Goal: Task Accomplishment & Management: Manage account settings

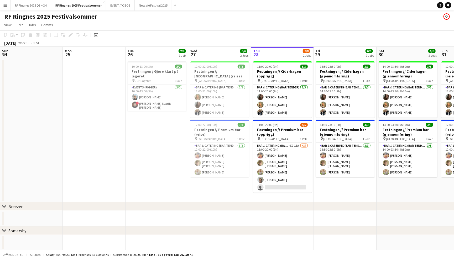
scroll to position [0, 132]
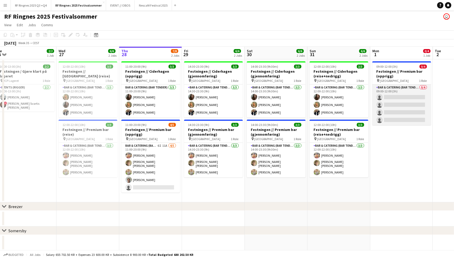
click at [406, 97] on app-card-role "Bar & Catering (Bar Tender) 0/4 09:00-12:00 (3h) single-neutral-actions single-…" at bounding box center [401, 105] width 59 height 41
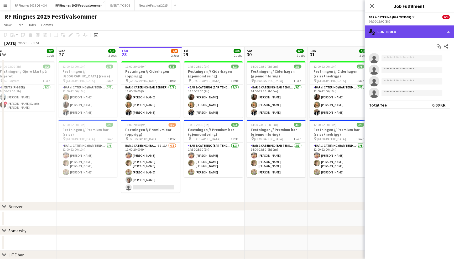
click at [408, 33] on div "single-neutral-actions-check-2 Confirmed" at bounding box center [409, 31] width 89 height 13
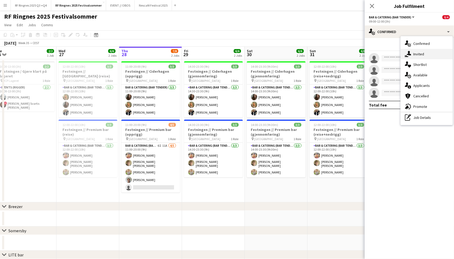
click at [421, 51] on div "single-neutral-actions-share-1 Invited" at bounding box center [427, 54] width 52 height 11
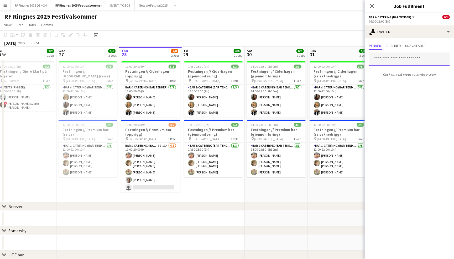
click at [397, 58] on input "text" at bounding box center [409, 59] width 81 height 13
type input "********"
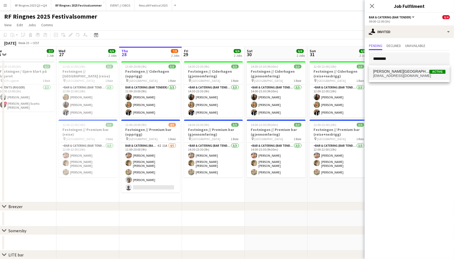
drag, startPoint x: 400, startPoint y: 67, endPoint x: 402, endPoint y: 76, distance: 8.7
click at [402, 76] on span "htlarum@gmail.com" at bounding box center [409, 76] width 73 height 4
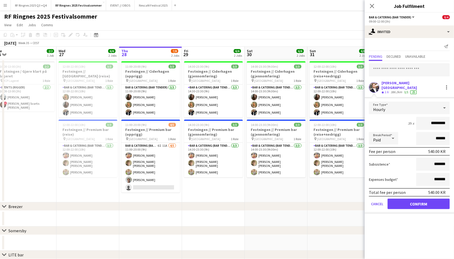
click at [412, 199] on button "Confirm" at bounding box center [419, 204] width 62 height 11
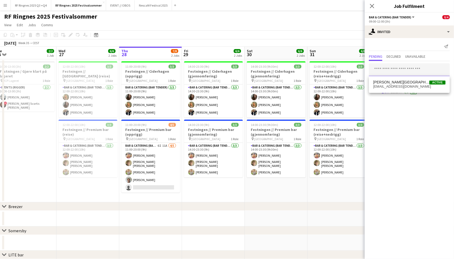
click at [400, 73] on input "text" at bounding box center [409, 69] width 81 height 13
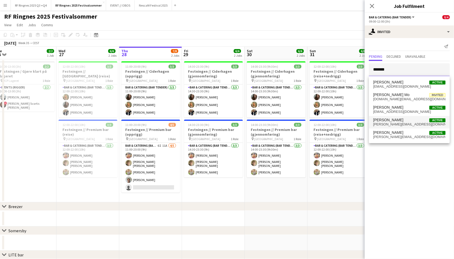
type input "*******"
click at [406, 122] on span "Andreas Kjeldsberg Active" at bounding box center [409, 120] width 73 height 4
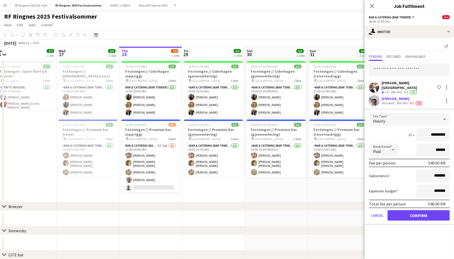
click at [412, 211] on button "Confirm" at bounding box center [419, 215] width 62 height 11
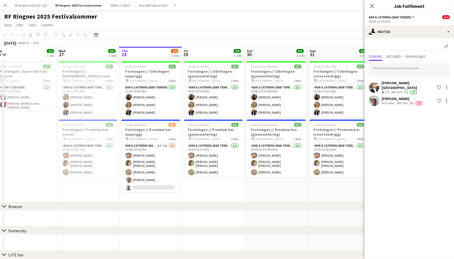
click at [329, 18] on div "RF Ringnes 2025 Festivalsommer user" at bounding box center [227, 16] width 454 height 10
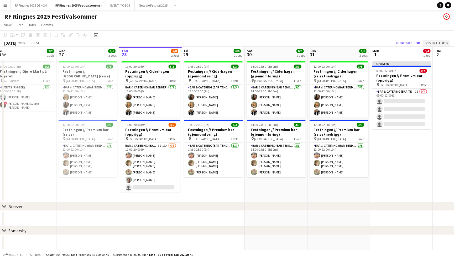
click at [442, 41] on button "Revert 1 job" at bounding box center [436, 43] width 27 height 7
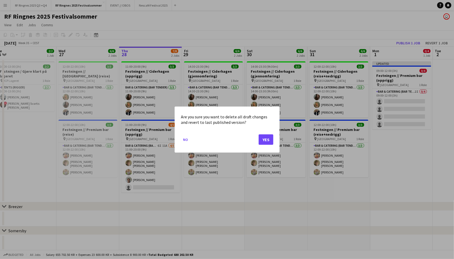
click at [264, 137] on button "Yes" at bounding box center [266, 139] width 15 height 11
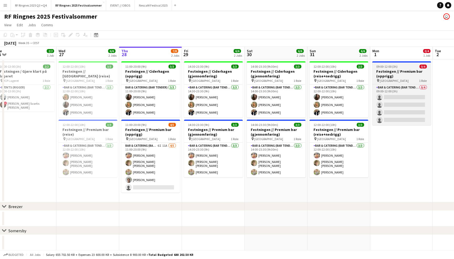
click at [396, 76] on h3 "Festningen // Premium bar (opprigg)" at bounding box center [401, 73] width 59 height 9
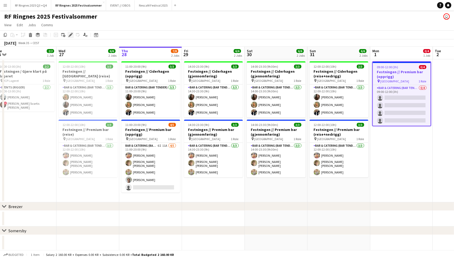
click at [71, 34] on icon "Edit" at bounding box center [71, 35] width 4 height 4
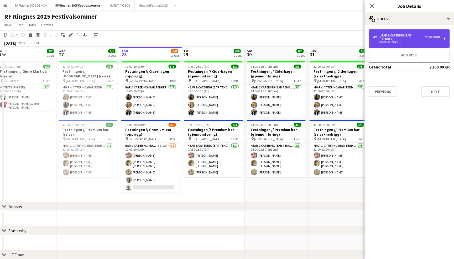
click at [400, 38] on div "Bar & Catering (Bar Tender)" at bounding box center [403, 37] width 46 height 7
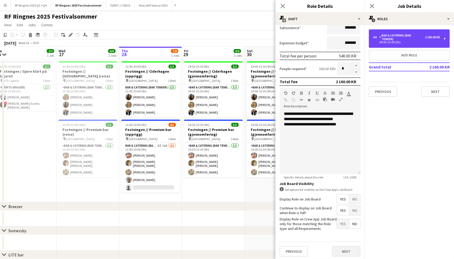
scroll to position [95, 0]
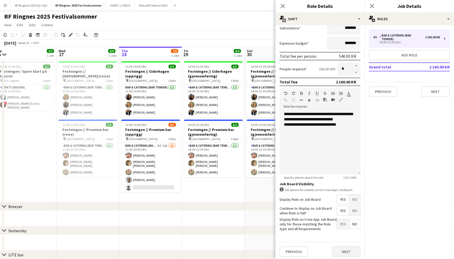
click at [353, 251] on button "Next" at bounding box center [346, 252] width 28 height 11
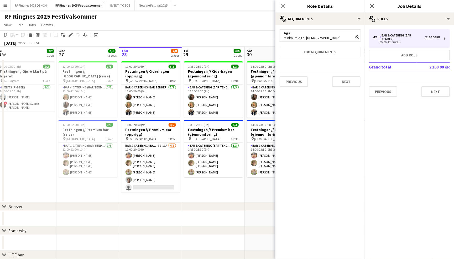
click at [357, 38] on icon at bounding box center [357, 37] width 3 height 3
click at [345, 38] on button "Add requirements" at bounding box center [320, 40] width 81 height 11
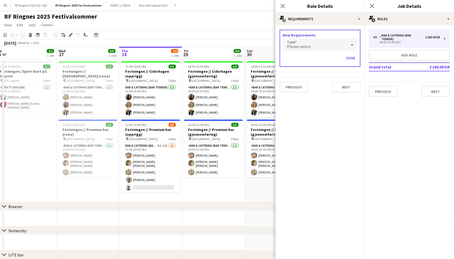
click at [335, 45] on div "Please select" at bounding box center [315, 45] width 64 height 13
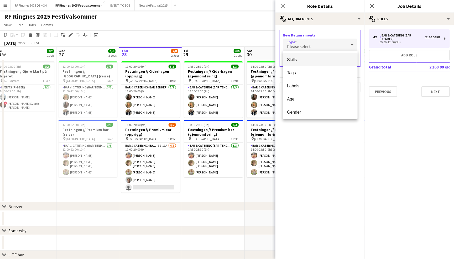
click at [328, 59] on span "Skills" at bounding box center [320, 59] width 66 height 5
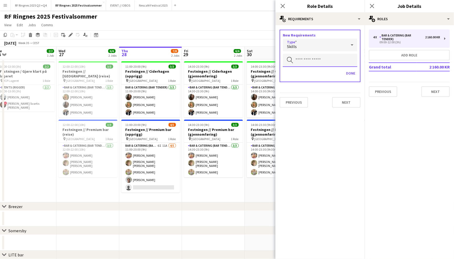
click at [326, 61] on input "text" at bounding box center [320, 60] width 75 height 13
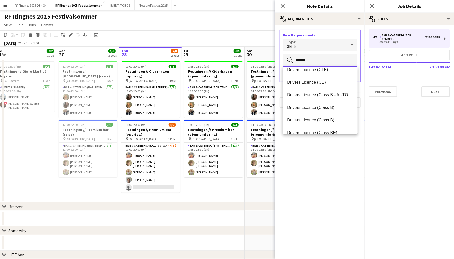
scroll to position [97, 0]
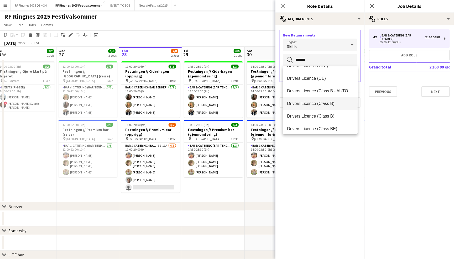
type input "******"
click at [330, 102] on span "Drivers Licence (Class B)" at bounding box center [320, 103] width 66 height 5
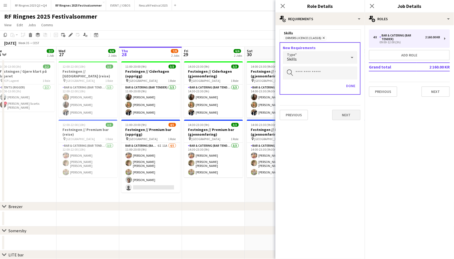
click at [345, 113] on button "Next" at bounding box center [346, 115] width 28 height 11
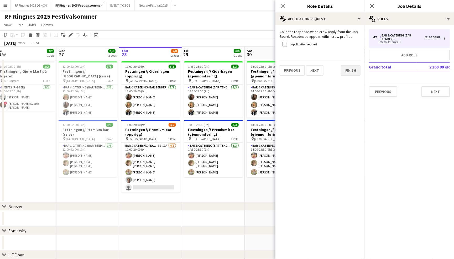
click at [349, 73] on button "Finish" at bounding box center [351, 70] width 20 height 11
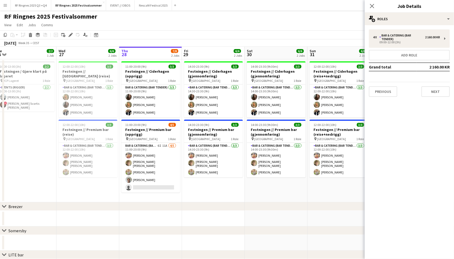
click at [332, 24] on app-page-menu "View Day view expanded Day view collapsed Month view Date picker Jump to [DATE]…" at bounding box center [227, 25] width 454 height 10
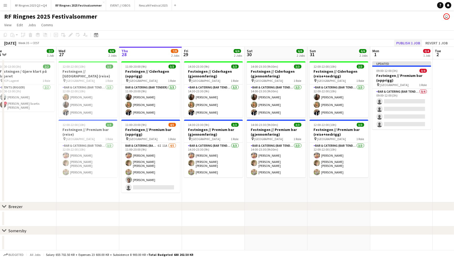
click at [409, 41] on button "Publish 1 job" at bounding box center [408, 43] width 28 height 7
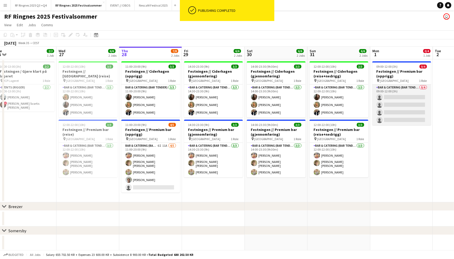
click at [411, 86] on app-card-role "Bar & Catering (Bar Tender) 0/4 09:00-12:00 (3h) single-neutral-actions single-…" at bounding box center [401, 105] width 59 height 41
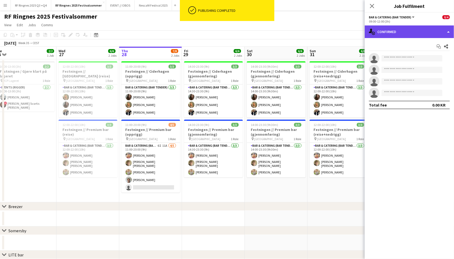
click at [410, 35] on div "single-neutral-actions-check-2 Confirmed" at bounding box center [409, 31] width 89 height 13
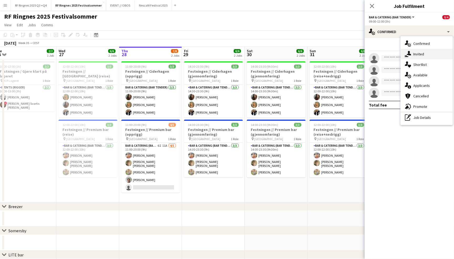
click at [416, 51] on div "single-neutral-actions-share-1 Invited" at bounding box center [427, 54] width 52 height 11
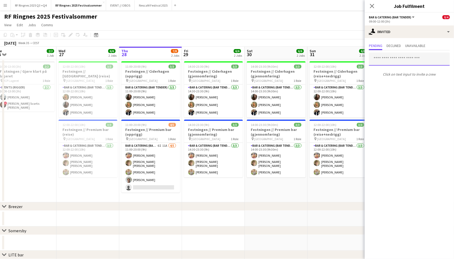
click at [402, 61] on input "text" at bounding box center [409, 59] width 81 height 13
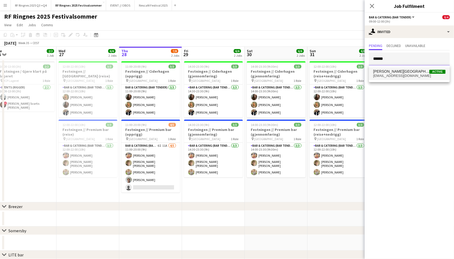
type input "******"
click at [404, 77] on span "htlarum@gmail.com" at bounding box center [409, 76] width 73 height 4
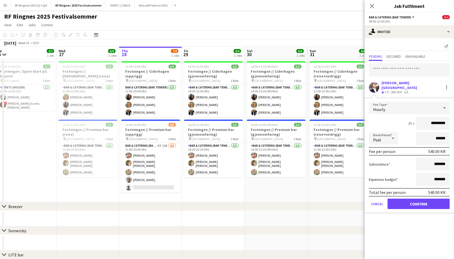
click at [424, 199] on button "Confirm" at bounding box center [419, 204] width 62 height 11
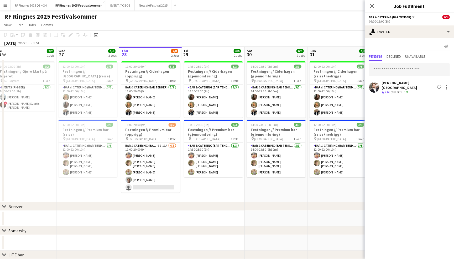
click at [407, 73] on input "text" at bounding box center [409, 69] width 81 height 13
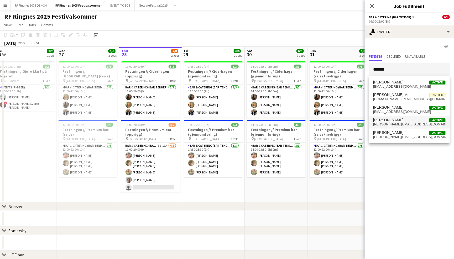
type input "*******"
click at [406, 125] on span "andreas.k.kjeldsberg@icloud.com" at bounding box center [409, 124] width 73 height 4
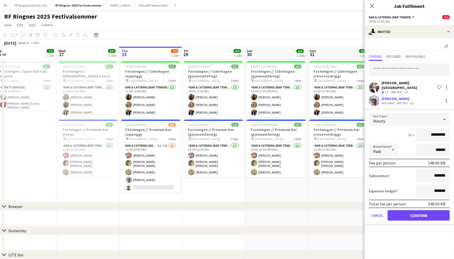
click at [416, 204] on form "Fee Type Hourly 3h x ********* Break Period Paid ****** Fee per person 540.00 K…" at bounding box center [409, 169] width 89 height 112
click at [416, 212] on button "Confirm" at bounding box center [419, 215] width 62 height 11
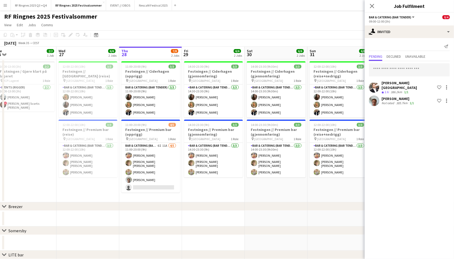
click at [175, 17] on div "RF Ringnes 2025 Festivalsommer user" at bounding box center [227, 16] width 454 height 10
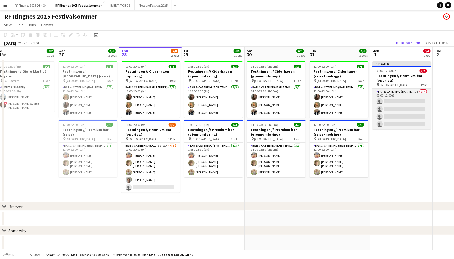
click at [405, 105] on app-card-role "Bar & Catering (Bar Tender) 2I 0/4 09:00-12:00 (3h) single-neutral-actions sing…" at bounding box center [401, 109] width 59 height 41
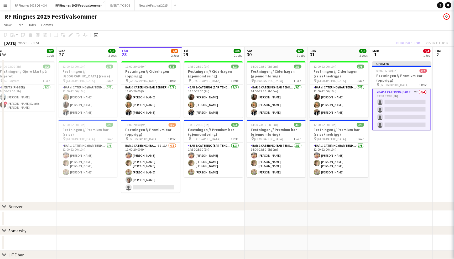
scroll to position [0, 132]
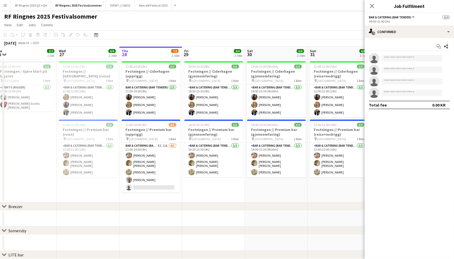
click at [422, 38] on div "Start chat Share single-neutral-actions single-neutral-actions single-neutral-a…" at bounding box center [409, 75] width 89 height 75
click at [423, 32] on div "single-neutral-actions-check-2 Confirmed" at bounding box center [409, 31] width 89 height 13
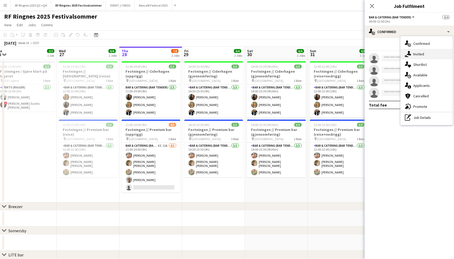
click at [423, 50] on div "single-neutral-actions-share-1 Invited" at bounding box center [427, 54] width 52 height 11
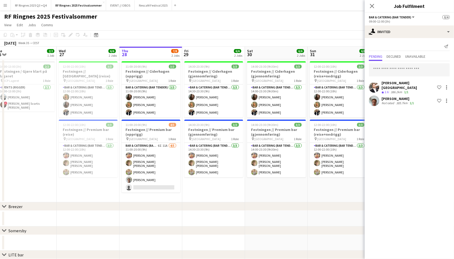
click at [356, 12] on div "RF Ringnes 2025 Festivalsommer user" at bounding box center [227, 16] width 454 height 10
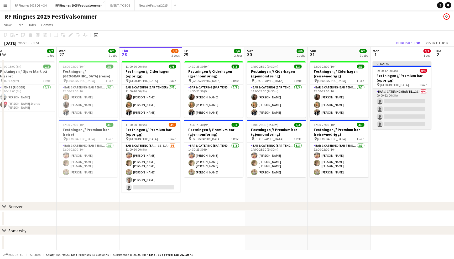
click at [391, 102] on app-card-role "Bar & Catering (Bar Tender) 2I 0/4 09:00-12:00 (3h) single-neutral-actions sing…" at bounding box center [402, 109] width 59 height 41
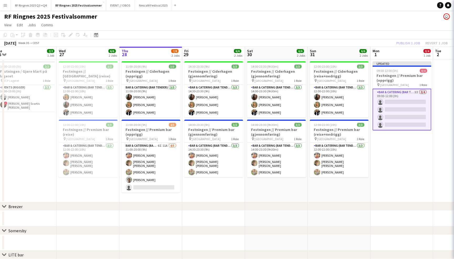
scroll to position [0, 131]
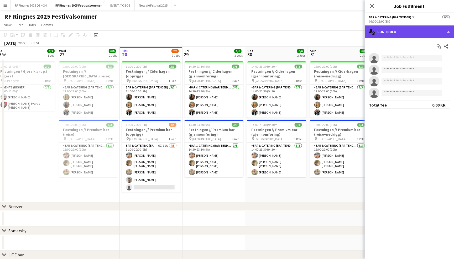
click at [406, 29] on div "single-neutral-actions-check-2 Confirmed" at bounding box center [409, 31] width 89 height 13
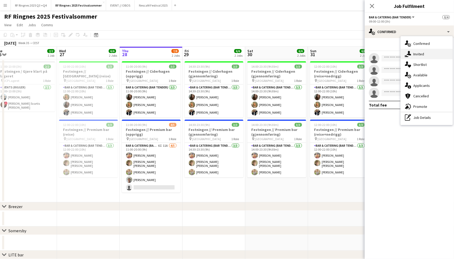
click at [416, 53] on div "single-neutral-actions-share-1 Invited" at bounding box center [427, 54] width 52 height 11
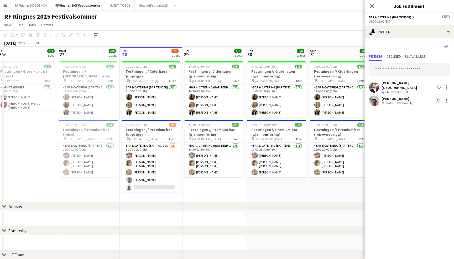
click at [401, 67] on input "text" at bounding box center [409, 69] width 81 height 13
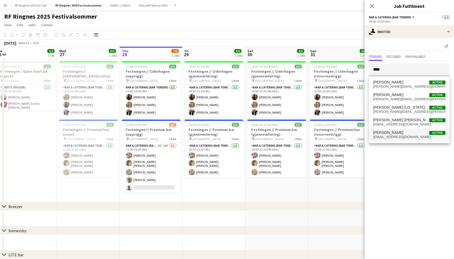
type input "****"
click at [411, 135] on span "erikkjensli99@gmail.com" at bounding box center [409, 137] width 73 height 4
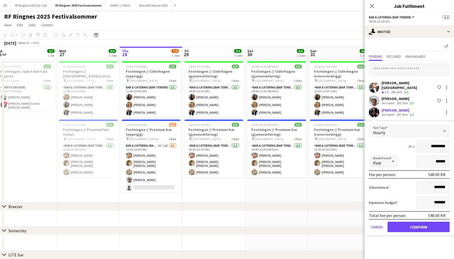
click at [422, 222] on button "Confirm" at bounding box center [419, 227] width 62 height 11
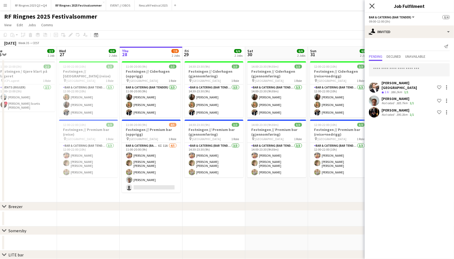
click at [371, 5] on icon at bounding box center [372, 5] width 5 height 5
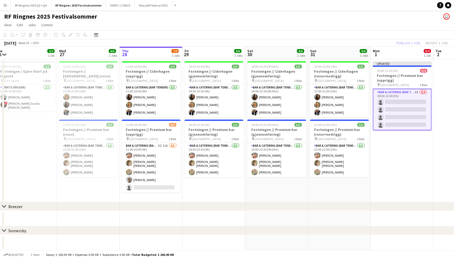
click at [365, 19] on div "RF Ringnes 2025 Festivalsommer user" at bounding box center [227, 16] width 454 height 10
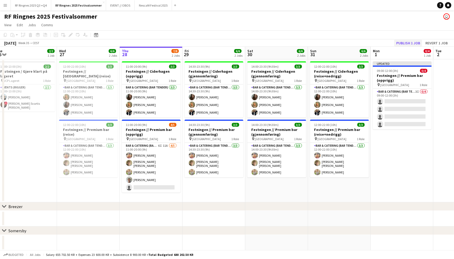
click at [418, 42] on button "Publish 1 job" at bounding box center [408, 43] width 28 height 7
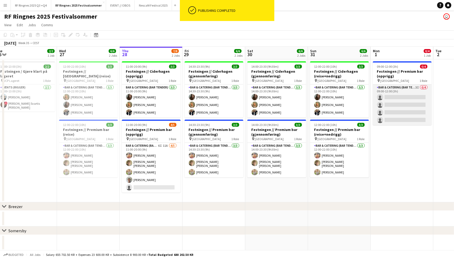
click at [408, 85] on app-card-role "Bar & Catering (Bar Tender) 3I 0/4 09:00-12:00 (3h) single-neutral-actions sing…" at bounding box center [402, 105] width 59 height 41
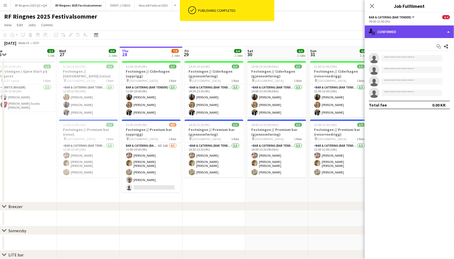
click at [402, 35] on div "single-neutral-actions-check-2 Confirmed" at bounding box center [409, 31] width 89 height 13
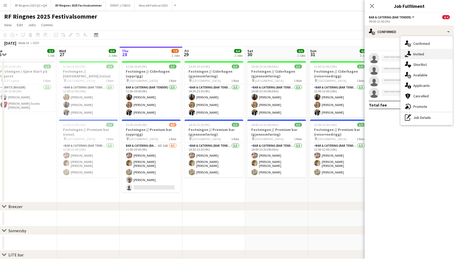
click at [406, 51] on icon "single-neutral-actions-share-1" at bounding box center [408, 54] width 6 height 6
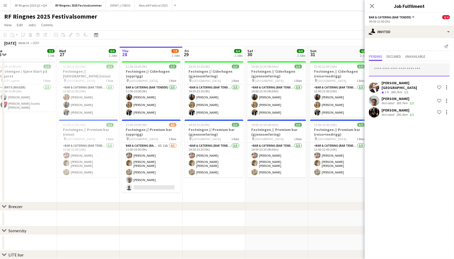
click at [390, 71] on input "text" at bounding box center [409, 69] width 81 height 13
type input "*"
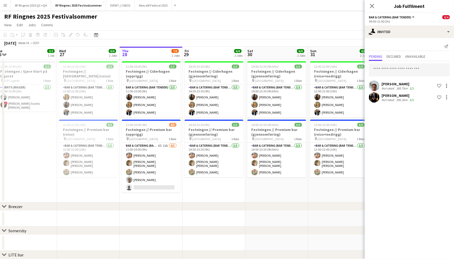
click at [326, 28] on app-page-menu "View Day view expanded Day view collapsed Month view Date picker Jump to [DATE]…" at bounding box center [227, 25] width 454 height 10
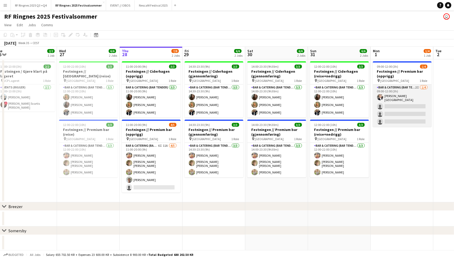
click at [392, 88] on app-card-role "Bar & Catering (Bar Tender) 2I 1/4 09:00-12:00 (3h) Hans Torstein Lærum single-…" at bounding box center [402, 106] width 59 height 42
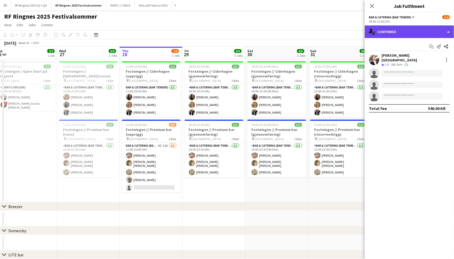
click at [410, 34] on div "single-neutral-actions-check-2 Confirmed" at bounding box center [409, 31] width 89 height 13
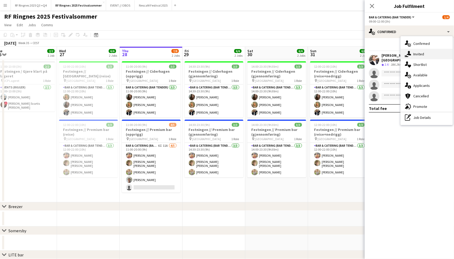
click at [415, 57] on div "single-neutral-actions-share-1 Invited" at bounding box center [427, 54] width 52 height 11
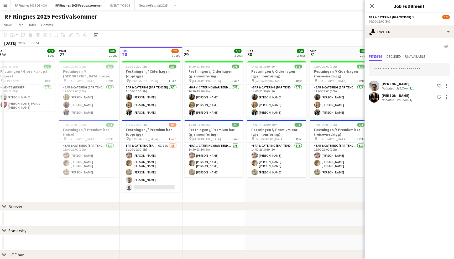
click at [406, 70] on input "text" at bounding box center [409, 69] width 81 height 13
click at [398, 43] on div "Send notification" at bounding box center [409, 46] width 81 height 9
click at [349, 15] on div "RF Ringnes 2025 Festivalsommer user" at bounding box center [227, 16] width 454 height 10
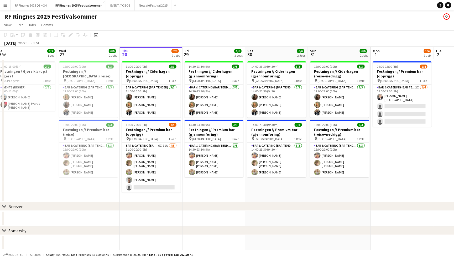
click at [384, 17] on div "RF Ringnes 2025 Festivalsommer user" at bounding box center [227, 16] width 454 height 10
click at [152, 9] on button "Nescafé Festival 2025 Close" at bounding box center [153, 5] width 37 height 10
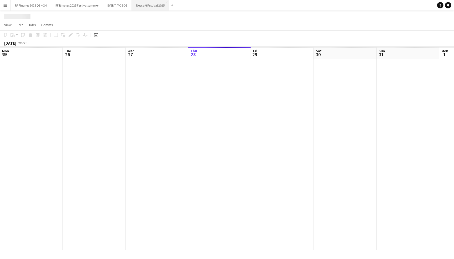
scroll to position [0, 125]
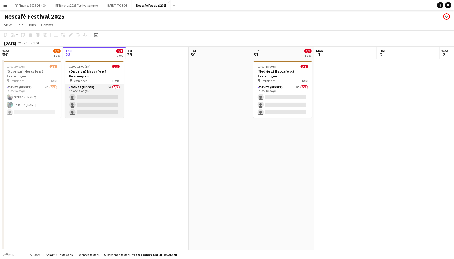
click at [96, 91] on app-card-role "Events (Rigger) 4A 0/3 10:00-18:00 (8h) single-neutral-actions single-neutral-a…" at bounding box center [94, 101] width 59 height 33
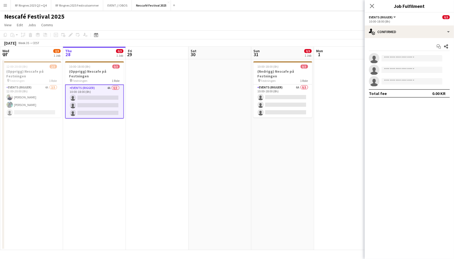
click at [154, 24] on app-page-menu "View Day view expanded Day view collapsed Month view Date picker Jump to [DATE]…" at bounding box center [227, 25] width 454 height 10
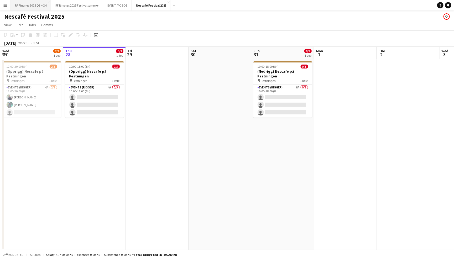
click at [41, 4] on button "RF Ringnes 2025 Q3 +Q4 Close" at bounding box center [31, 5] width 40 height 10
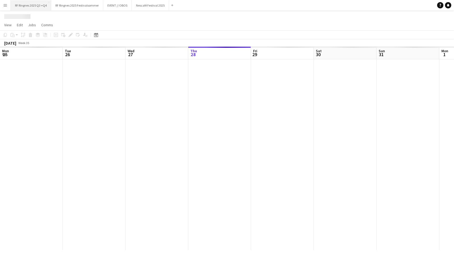
scroll to position [0, 125]
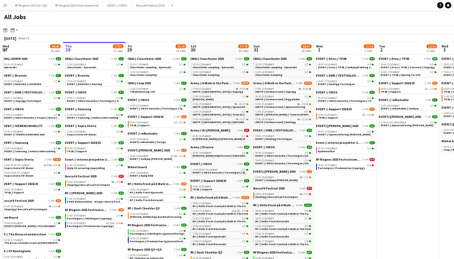
click at [8, 7] on button "Menu" at bounding box center [5, 5] width 11 height 11
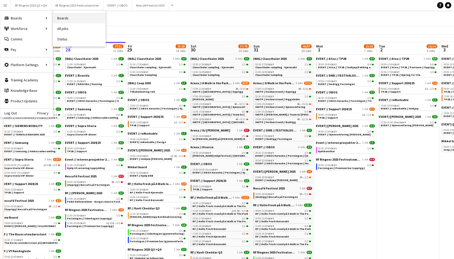
click at [85, 17] on link "Boards" at bounding box center [79, 18] width 53 height 11
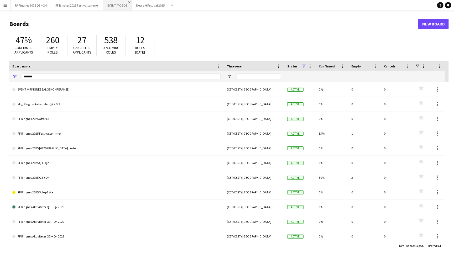
click at [128, 2] on app-icon "Close" at bounding box center [129, 2] width 2 height 2
drag, startPoint x: 74, startPoint y: 77, endPoint x: 15, endPoint y: 77, distance: 59.1
click at [15, 77] on div "*******" at bounding box center [116, 76] width 215 height 11
type input "*"
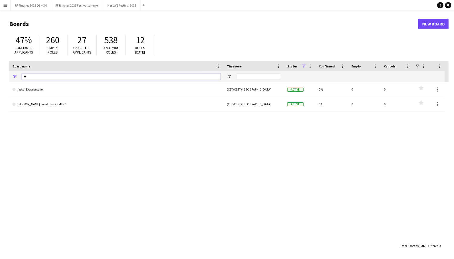
type input "*"
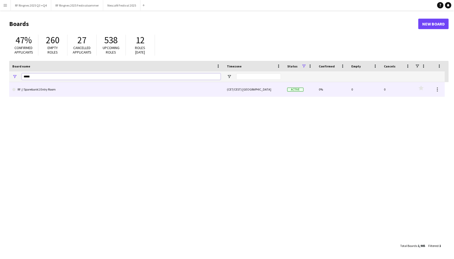
type input "*****"
click at [23, 92] on link "RF // Sparebank1 Entry Room" at bounding box center [116, 89] width 208 height 15
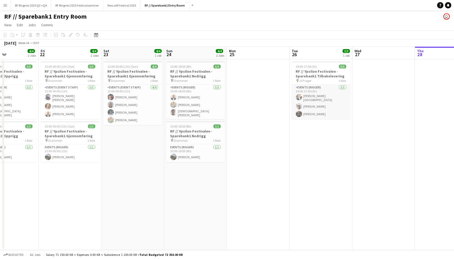
click at [313, 112] on app-card-role "Events (Rigger) 3/3 14:00-17:00 (3h) Hans Torstein Lærum Andreas Kjeldsberg Eri…" at bounding box center [321, 102] width 59 height 35
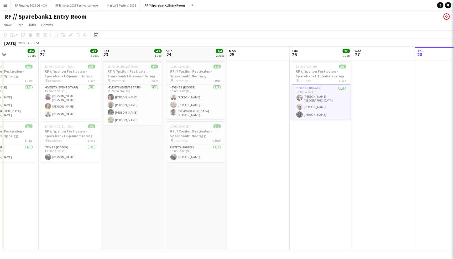
scroll to position [0, 149]
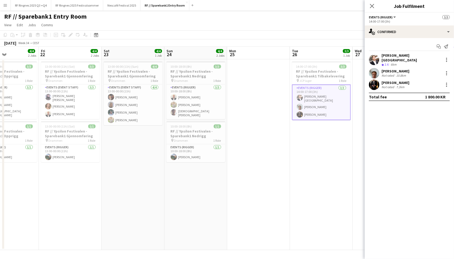
click at [375, 83] on app-user-avatar at bounding box center [374, 85] width 11 height 11
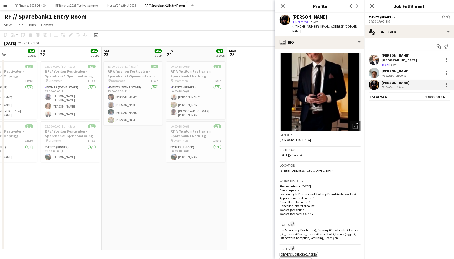
scroll to position [0, 0]
click at [283, 6] on icon at bounding box center [282, 5] width 5 height 5
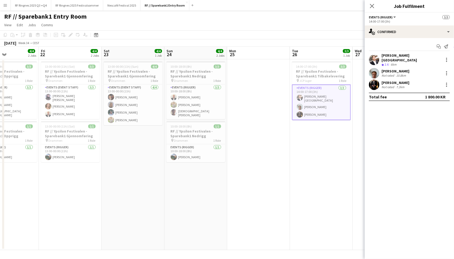
click at [299, 22] on app-page-menu "View Day view expanded Day view collapsed Month view Date picker Jump to [DATE]…" at bounding box center [227, 25] width 454 height 10
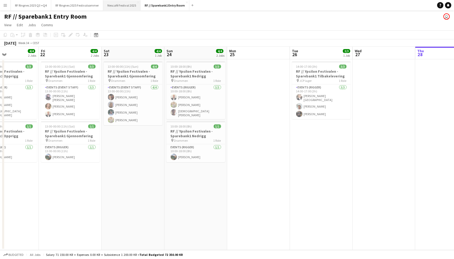
click at [127, 8] on button "Nescafé Festival 2025 Close" at bounding box center [121, 5] width 37 height 10
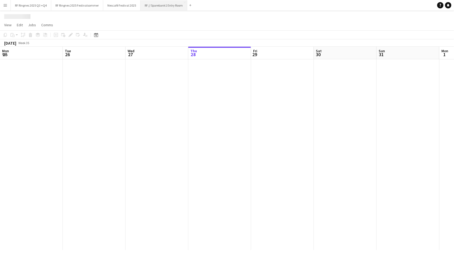
scroll to position [0, 125]
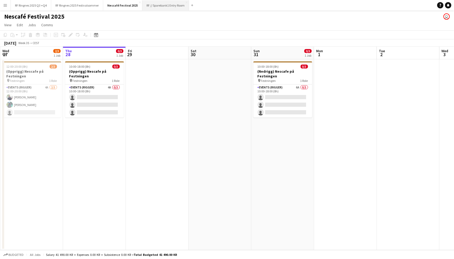
click at [160, 7] on button "RF // Sparebank1 Entry Room Close" at bounding box center [165, 5] width 47 height 10
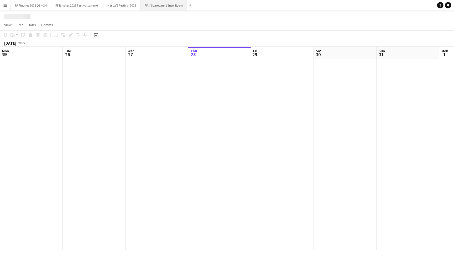
scroll to position [0, 125]
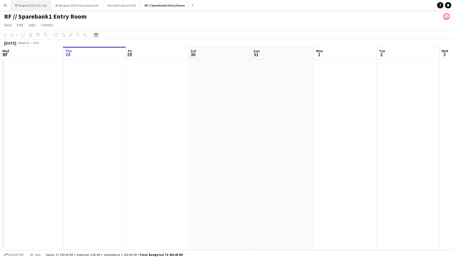
click at [41, 5] on button "RF Ringnes 2025 Q3 +Q4 Close" at bounding box center [31, 5] width 40 height 10
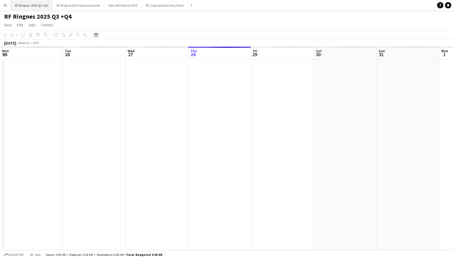
scroll to position [0, 125]
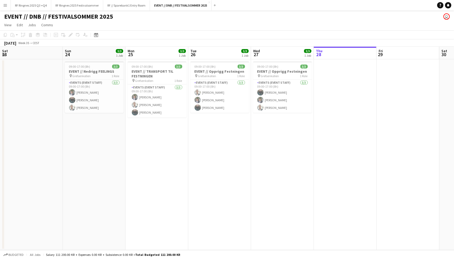
scroll to position [0, 119]
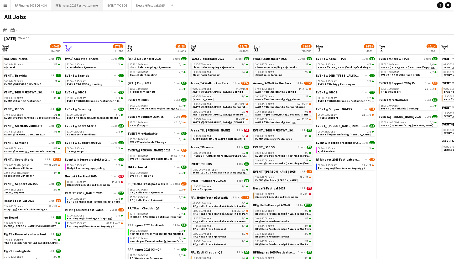
click at [76, 7] on button "RF Ringnes 2025 Festivalsommer Close" at bounding box center [77, 5] width 52 height 10
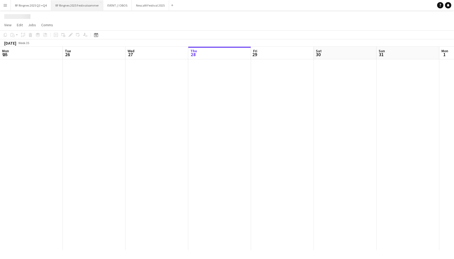
scroll to position [0, 125]
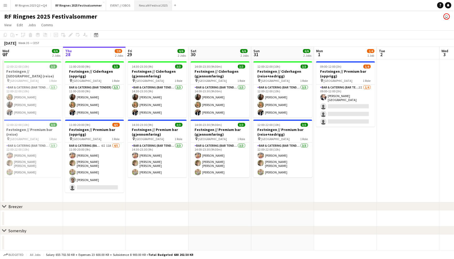
click at [150, 8] on button "Nescafé Festival 2025 Close" at bounding box center [153, 5] width 37 height 10
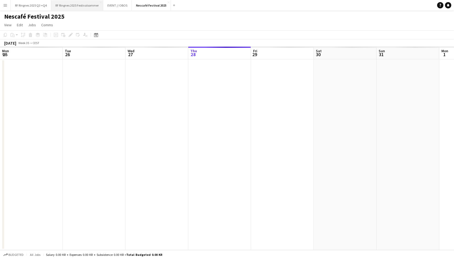
scroll to position [0, 125]
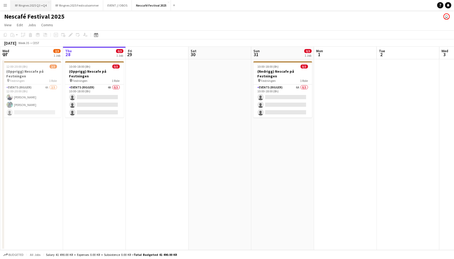
click at [34, 6] on button "RF Ringnes 2025 Q3 +Q4 Close" at bounding box center [31, 5] width 40 height 10
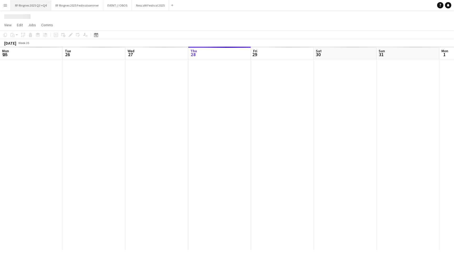
scroll to position [0, 125]
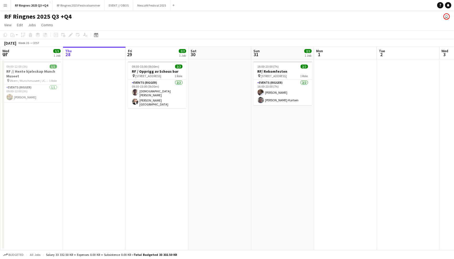
click at [186, 25] on app-page-menu "View Day view expanded Day view collapsed Month view Date picker Jump to [DATE]…" at bounding box center [227, 25] width 454 height 10
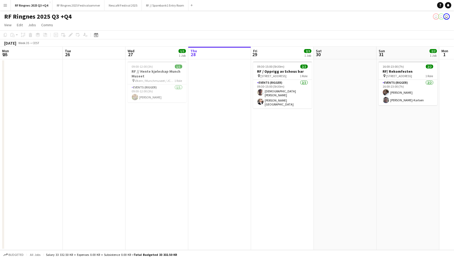
scroll to position [0, 125]
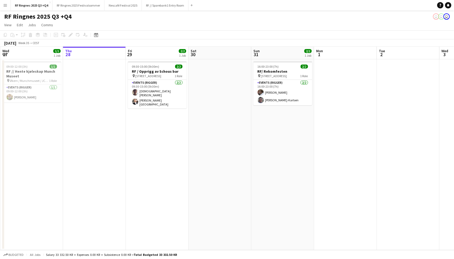
click at [7, 2] on button "Menu" at bounding box center [5, 5] width 11 height 11
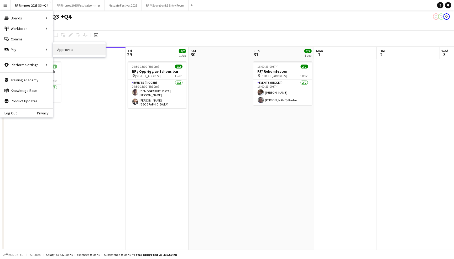
click at [63, 50] on link "Approvals" at bounding box center [79, 49] width 53 height 11
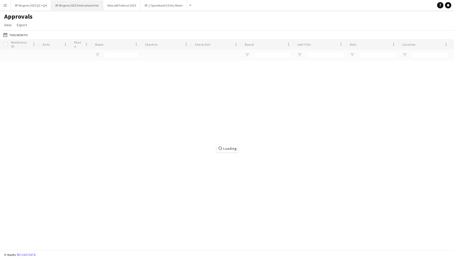
click at [78, 8] on button "RF Ringnes 2025 Festivalsommer Close" at bounding box center [77, 5] width 52 height 10
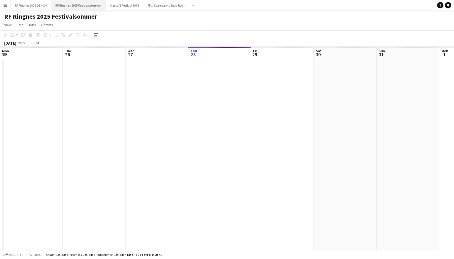
scroll to position [0, 125]
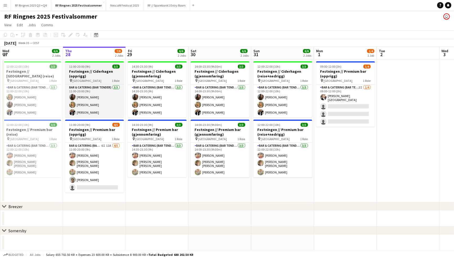
click at [92, 74] on h3 "Festningen // Ciderhagen (opprigg)" at bounding box center [94, 73] width 59 height 9
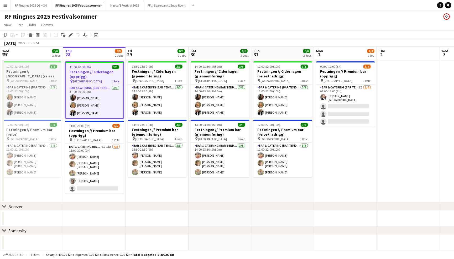
click at [47, 77] on h3 "Festningen // Ciderhagen (reise)" at bounding box center [31, 73] width 59 height 9
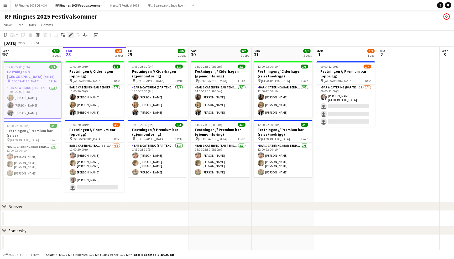
click at [73, 32] on div "Edit" at bounding box center [71, 35] width 6 height 6
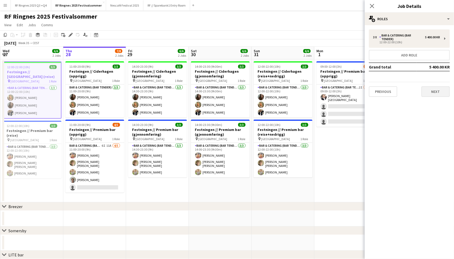
click at [435, 88] on button "Next" at bounding box center [436, 91] width 28 height 11
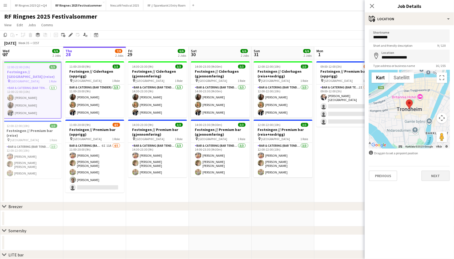
click at [437, 174] on button "Next" at bounding box center [436, 176] width 28 height 11
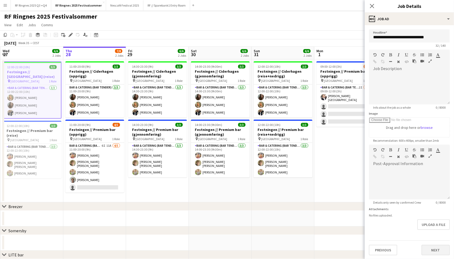
click at [442, 249] on button "Next" at bounding box center [436, 250] width 28 height 11
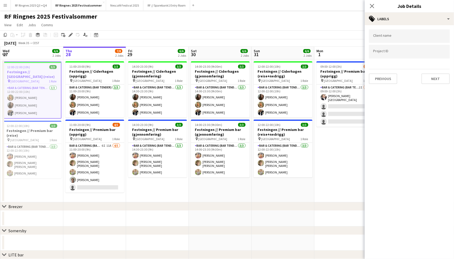
click at [388, 37] on input "Type to search client labels..." at bounding box center [409, 36] width 73 height 5
click at [169, 6] on button "RF // Sparebank1 Entry Room Close" at bounding box center [166, 5] width 47 height 10
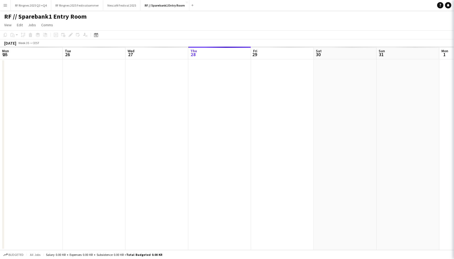
scroll to position [0, 125]
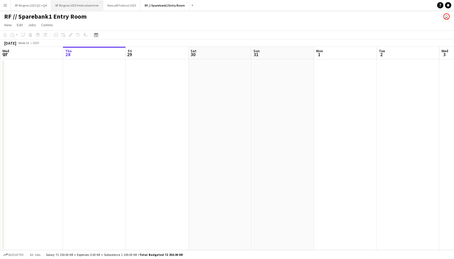
click at [74, 6] on button "RF Ringnes 2025 Festivalsommer Close" at bounding box center [77, 5] width 52 height 10
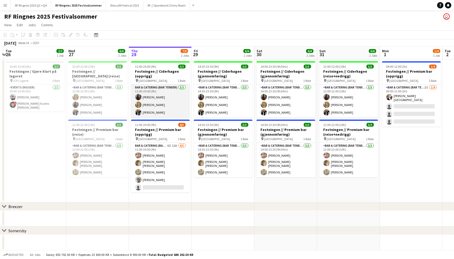
scroll to position [0, 121]
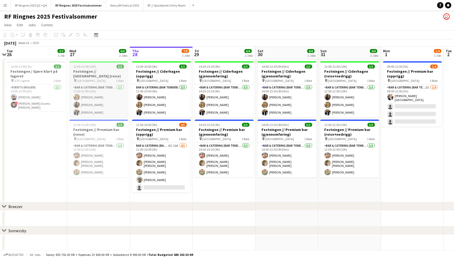
click at [106, 73] on h3 "Festningen // Ciderhagen (reise)" at bounding box center [98, 73] width 59 height 9
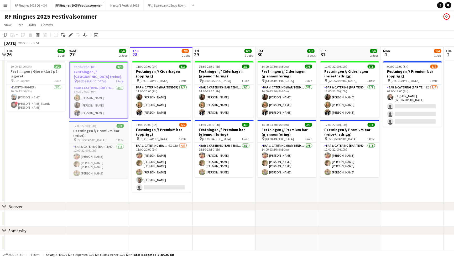
click at [109, 141] on div "pin Trondheim 1 Role" at bounding box center [98, 140] width 59 height 4
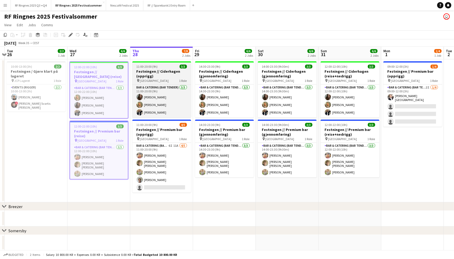
click at [173, 73] on h3 "Festningen // Ciderhagen (opprigg)" at bounding box center [161, 73] width 59 height 9
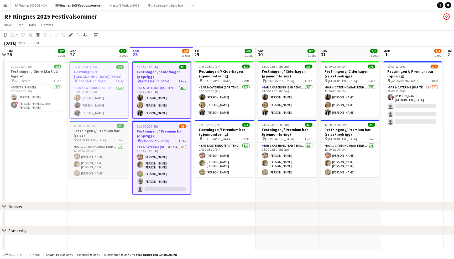
click at [87, 128] on h3 "Festningen // Premium bar (reise)" at bounding box center [99, 132] width 59 height 9
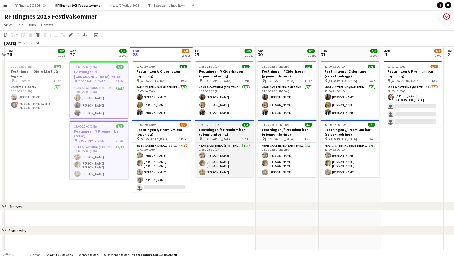
click at [236, 127] on h3 "Festningen // Premium bar (gjennomføring)" at bounding box center [224, 131] width 59 height 9
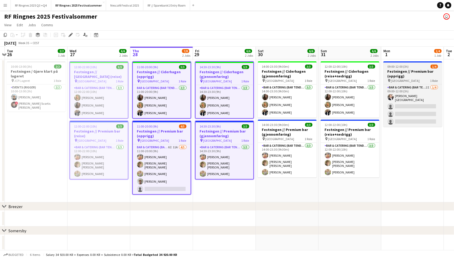
click at [419, 65] on div "09:00-12:00 (3h) 1/4" at bounding box center [413, 67] width 59 height 4
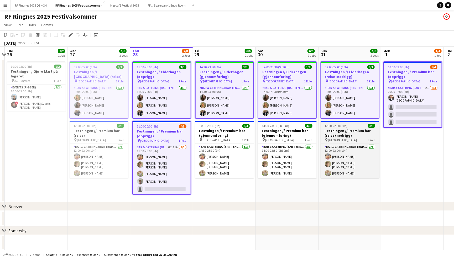
click at [360, 134] on h3 "Festningen // Premium bar (reise+nedrigg)" at bounding box center [350, 132] width 59 height 9
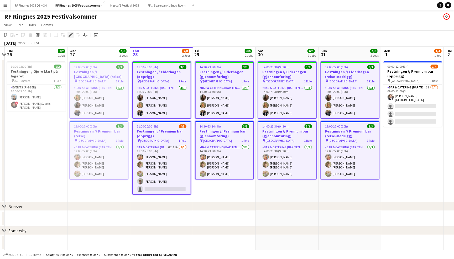
click at [73, 35] on div "Edit" at bounding box center [71, 35] width 6 height 6
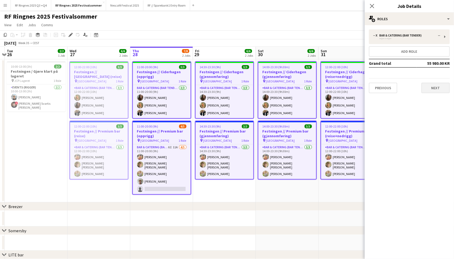
click at [442, 87] on button "Next" at bounding box center [436, 88] width 28 height 11
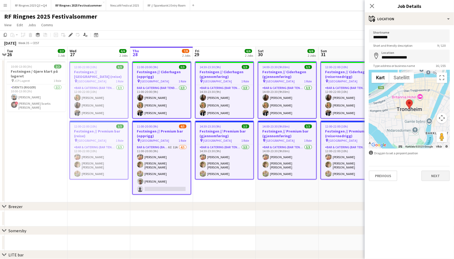
click at [442, 178] on button "Next" at bounding box center [436, 176] width 28 height 11
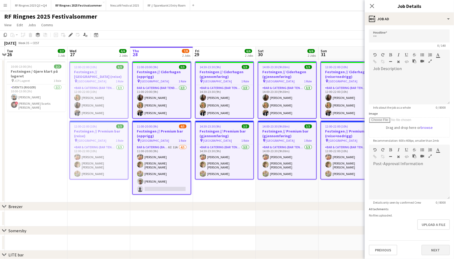
click at [439, 246] on button "Next" at bounding box center [436, 250] width 28 height 11
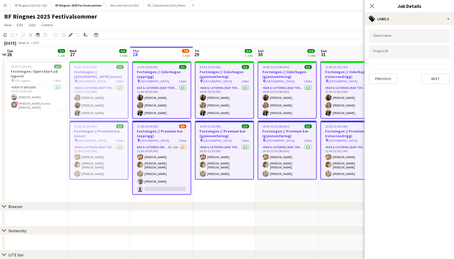
click at [377, 28] on div "Client name Project ID Previous Next" at bounding box center [409, 56] width 89 height 63
click at [380, 35] on input "Type to search client labels..." at bounding box center [409, 37] width 73 height 5
type input "*******"
click at [384, 51] on div "Ringnes" at bounding box center [409, 52] width 81 height 13
click at [384, 54] on div at bounding box center [409, 51] width 81 height 13
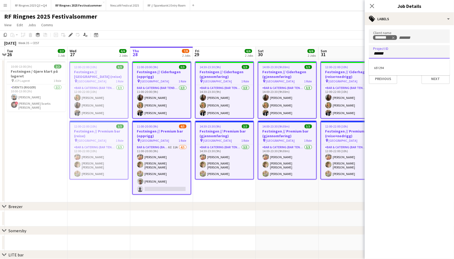
type input "******"
click at [389, 69] on div "651294" at bounding box center [409, 67] width 81 height 13
click at [435, 80] on button "Next" at bounding box center [436, 79] width 28 height 11
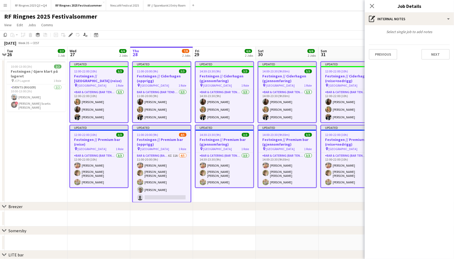
click at [328, 22] on app-page-menu "View Day view expanded Day view collapsed Month view Date picker Jump to [DATE]…" at bounding box center [227, 25] width 454 height 10
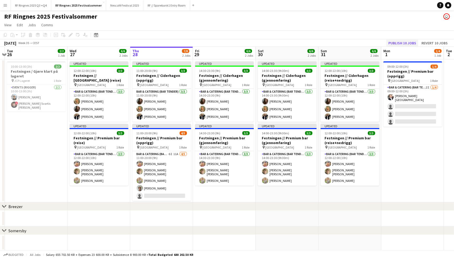
click at [402, 45] on button "Publish 10 jobs" at bounding box center [402, 43] width 32 height 7
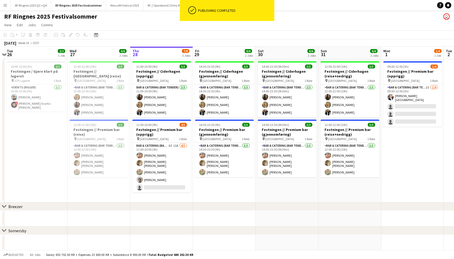
click at [7, 5] on app-icon "Menu" at bounding box center [5, 5] width 4 height 4
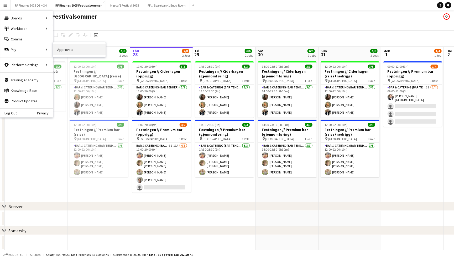
click at [57, 51] on link "Approvals" at bounding box center [79, 49] width 53 height 11
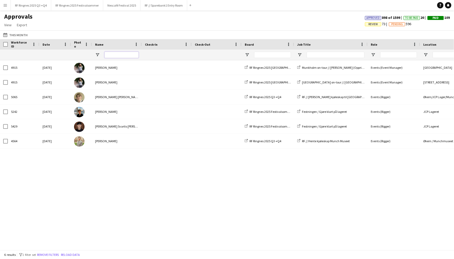
click at [116, 55] on input "Name Filter Input" at bounding box center [122, 55] width 34 height 6
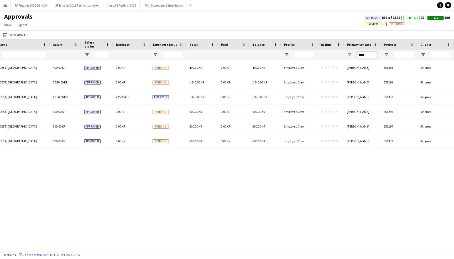
drag, startPoint x: 373, startPoint y: 56, endPoint x: 345, endPoint y: 56, distance: 28.1
click at [345, 56] on div "*****" at bounding box center [362, 55] width 37 height 11
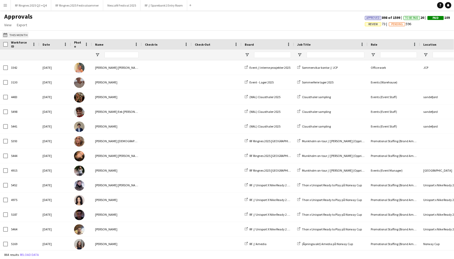
click at [15, 34] on button "This Month This Month" at bounding box center [15, 35] width 27 height 6
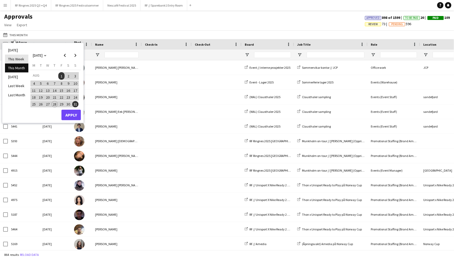
click at [16, 56] on li "This Week" at bounding box center [16, 59] width 23 height 9
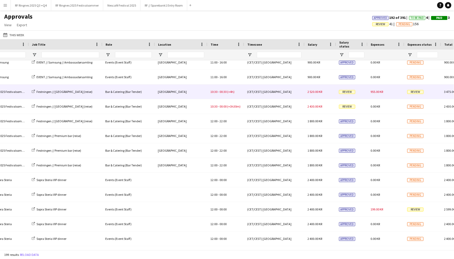
click at [200, 94] on div "Trondheim" at bounding box center [181, 92] width 53 height 14
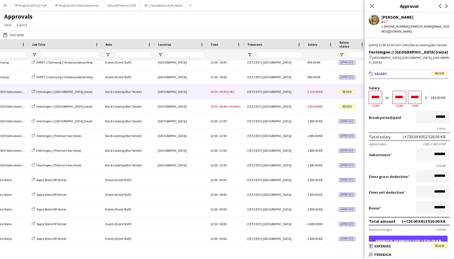
click at [431, 236] on button "Approve payment for 2 520.00 KR" at bounding box center [408, 241] width 79 height 11
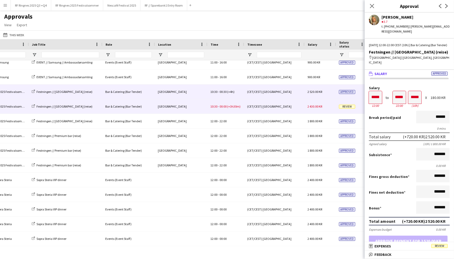
click at [313, 105] on span "2 430.00 KR" at bounding box center [315, 107] width 15 height 4
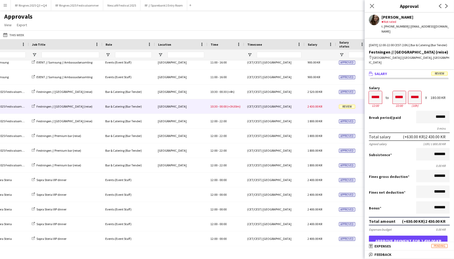
click at [410, 236] on button "Approve payment for 2 430.00 KR" at bounding box center [408, 241] width 79 height 11
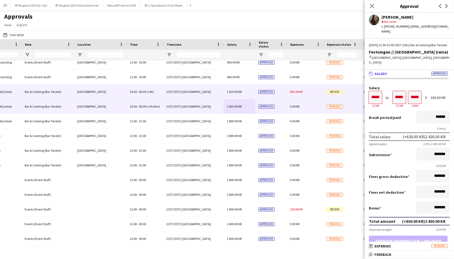
click at [314, 94] on div "955.00 KR" at bounding box center [305, 92] width 37 height 14
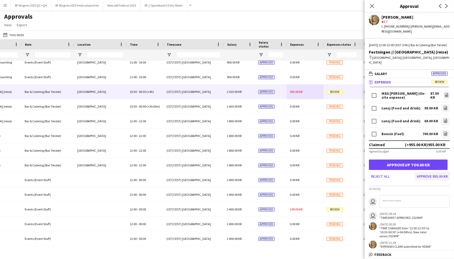
click at [435, 172] on button "Approve 955.00 KR" at bounding box center [432, 176] width 35 height 8
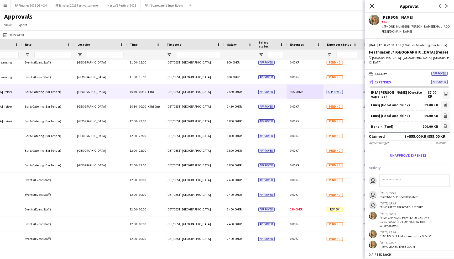
click at [373, 5] on icon at bounding box center [372, 5] width 5 height 5
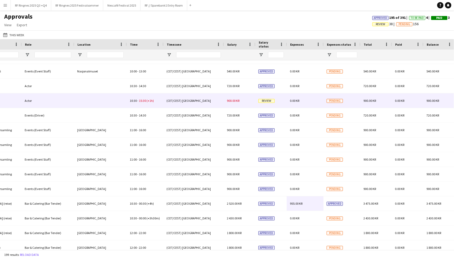
click at [290, 102] on div "0.00 KR" at bounding box center [305, 101] width 37 height 14
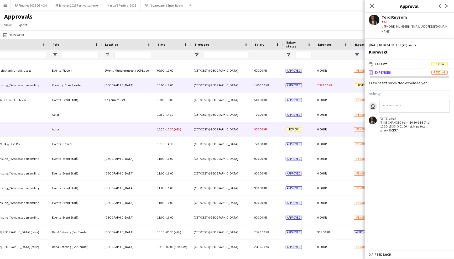
click at [264, 85] on span "1 600.00 KR" at bounding box center [261, 85] width 15 height 4
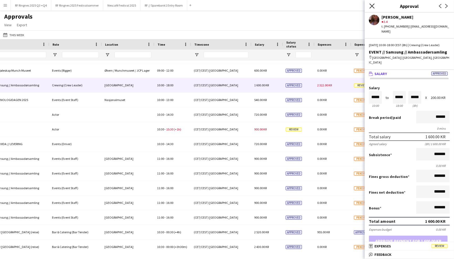
click at [370, 4] on icon at bounding box center [372, 5] width 5 height 5
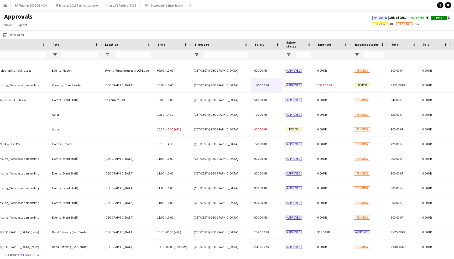
click at [345, 25] on div "Approvals View Customise view Customise filters Reset Filters Reset View Reset …" at bounding box center [227, 22] width 454 height 18
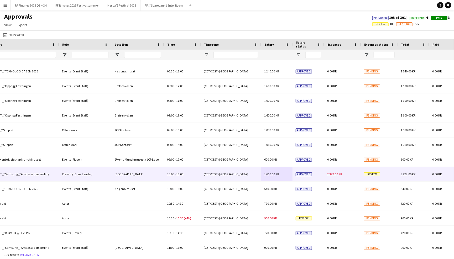
scroll to position [2215, 0]
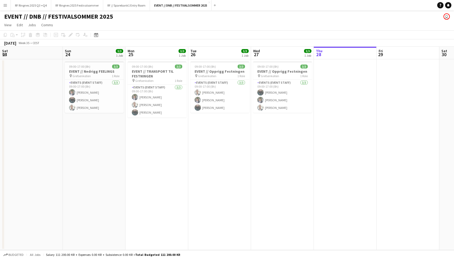
click at [307, 27] on app-page-menu "View Day view expanded Day view collapsed Month view Date picker Jump to [DATE]…" at bounding box center [227, 25] width 454 height 10
